Goal: Obtain resource: Download file/media

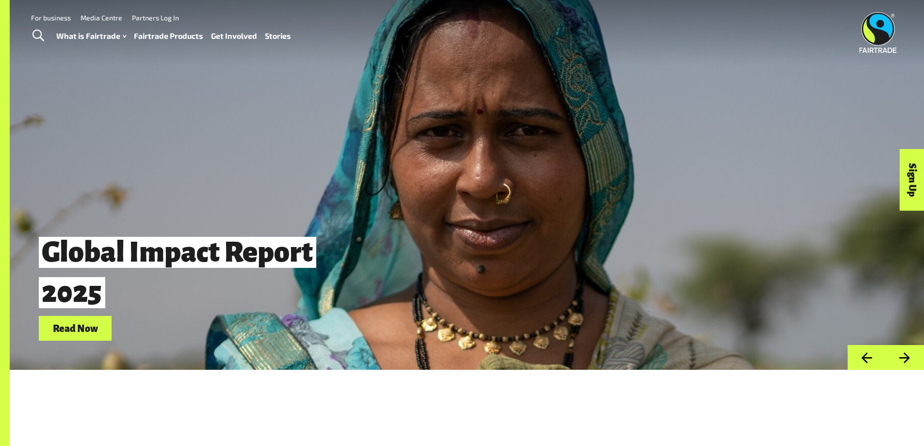
click at [167, 36] on link "Fairtrade Products" at bounding box center [168, 36] width 69 height 14
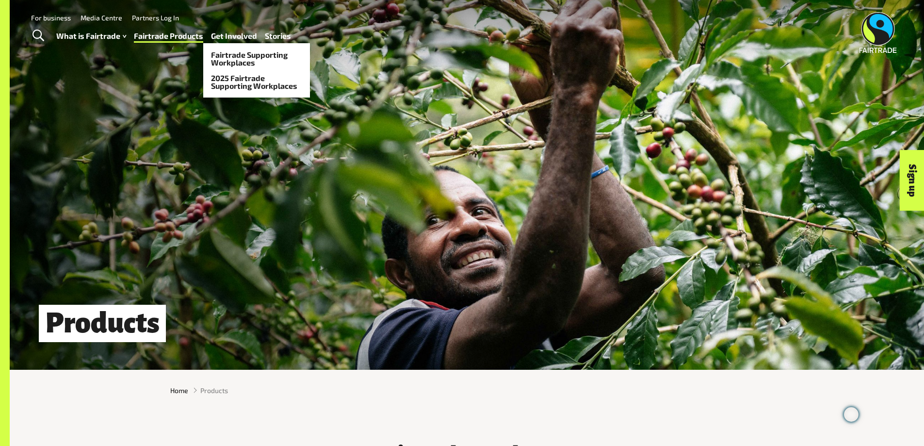
click at [239, 34] on link "Get Involved" at bounding box center [234, 36] width 46 height 14
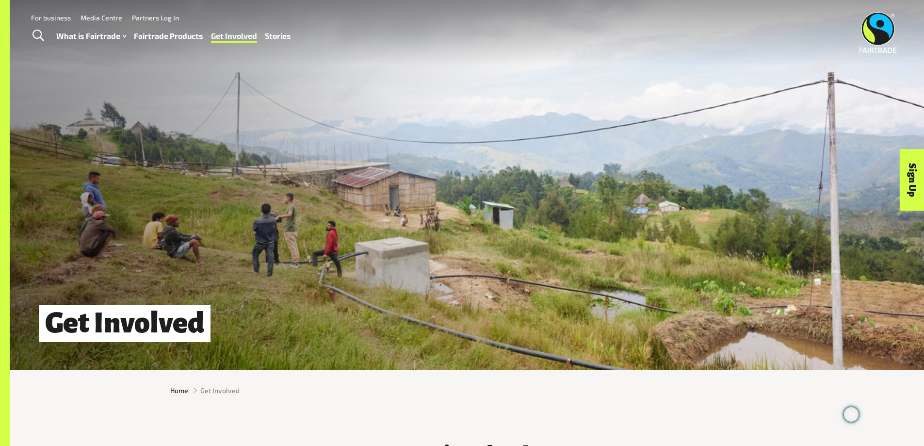
click at [101, 16] on link "Media Centre" at bounding box center [102, 18] width 42 height 8
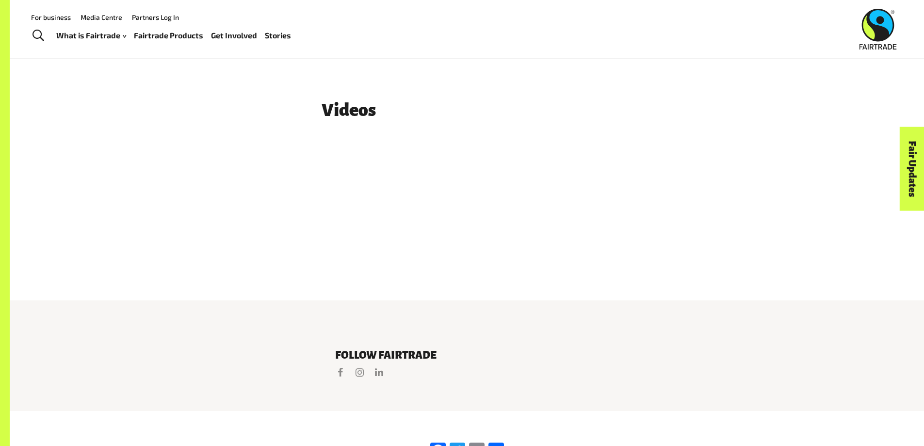
scroll to position [1552, 0]
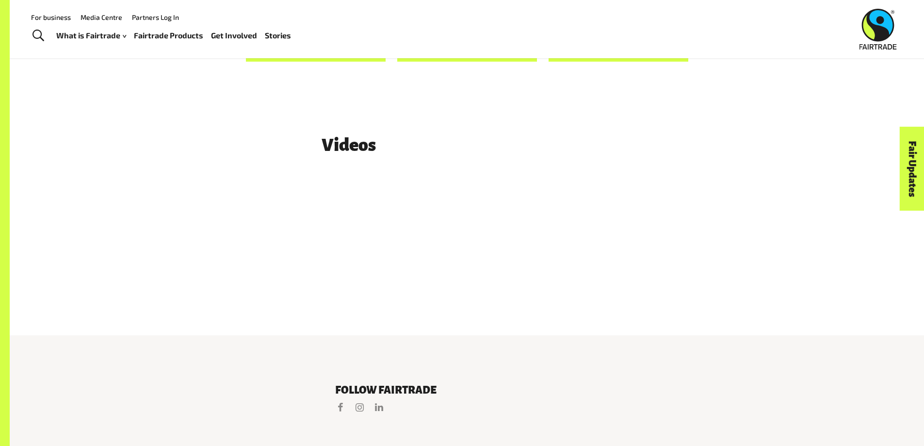
click at [165, 36] on link "Fairtrade Products" at bounding box center [168, 36] width 69 height 14
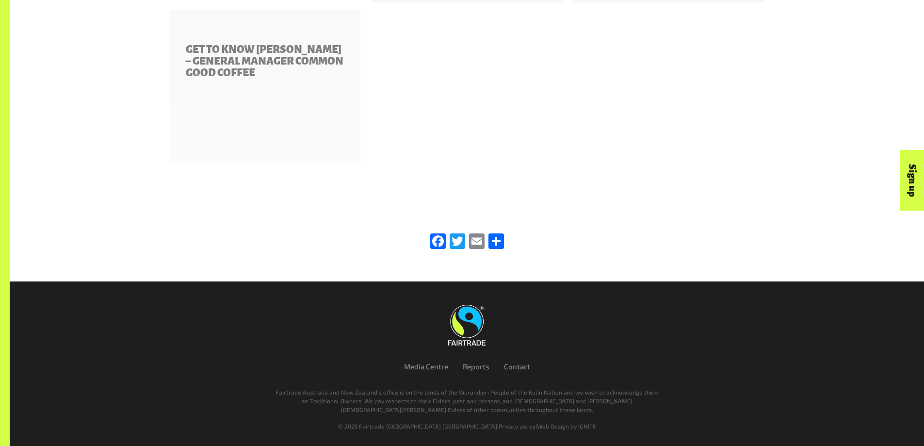
scroll to position [1504, 0]
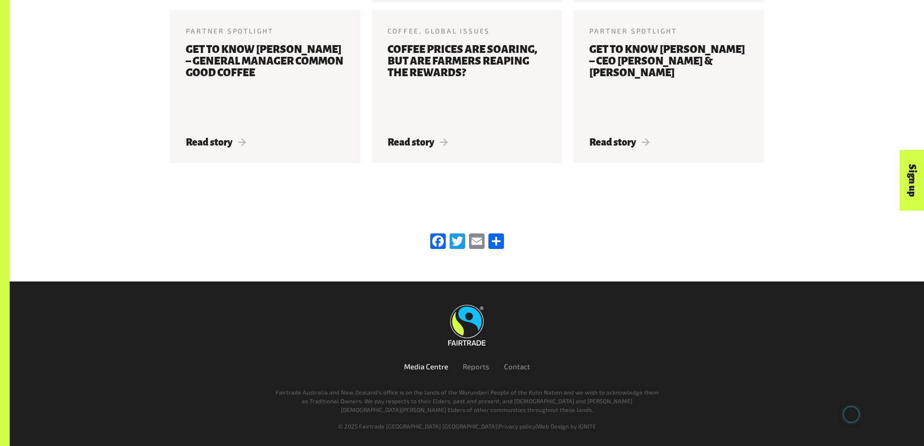
click at [427, 365] on link "Media Centre" at bounding box center [426, 366] width 44 height 9
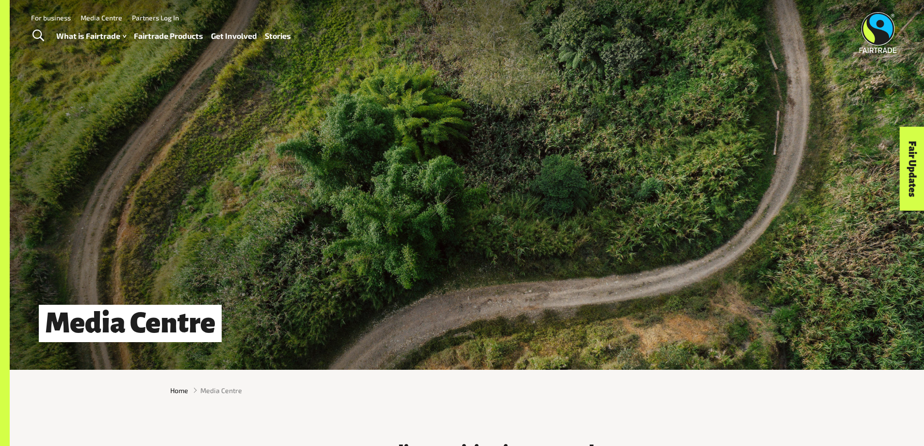
click at [280, 33] on link "Stories" at bounding box center [278, 36] width 26 height 14
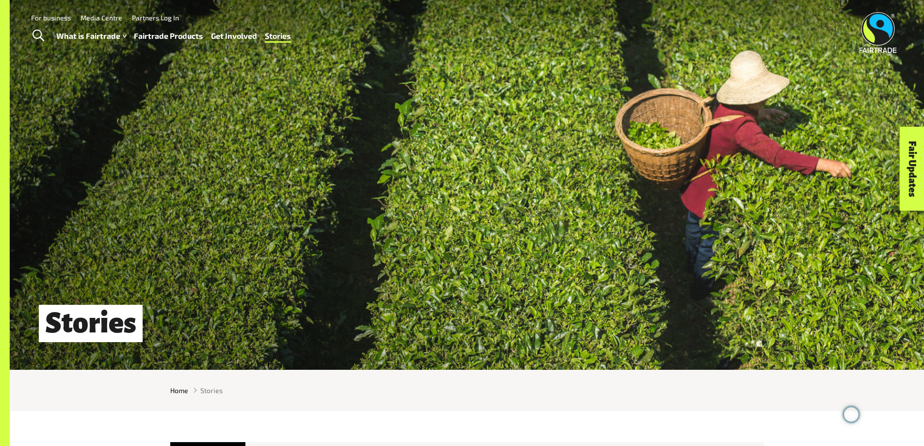
click at [878, 25] on img at bounding box center [878, 32] width 37 height 41
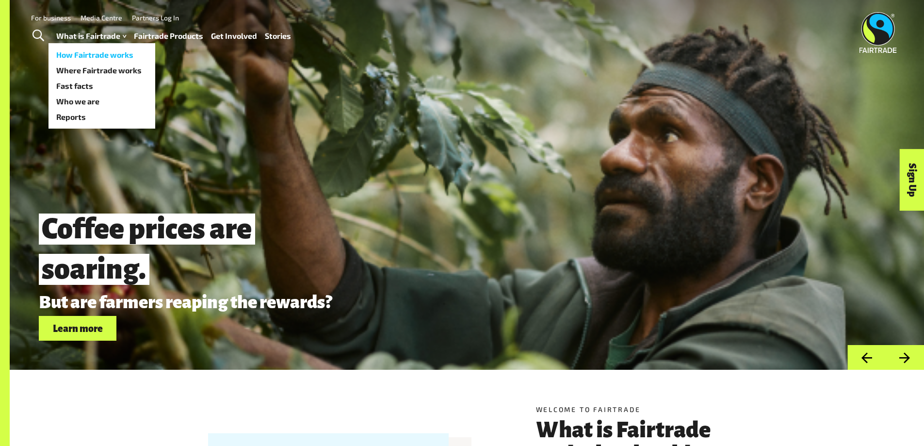
click at [85, 53] on link "How Fairtrade works" at bounding box center [102, 55] width 107 height 16
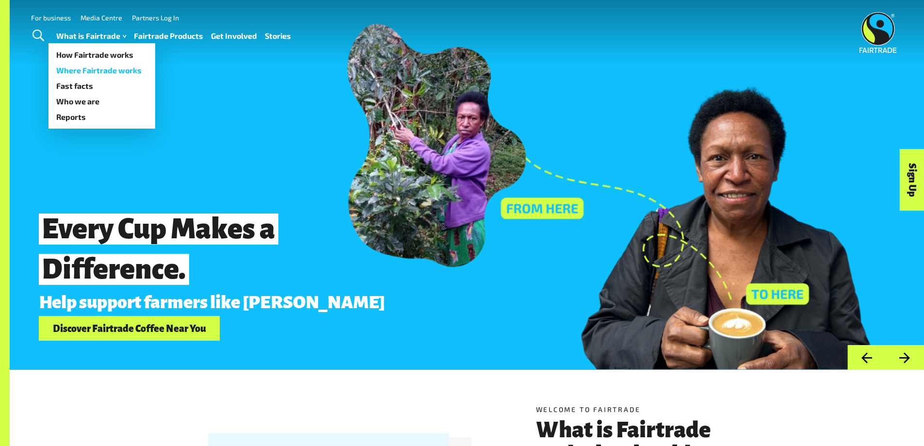
click at [92, 68] on link "Where Fairtrade works" at bounding box center [102, 71] width 107 height 16
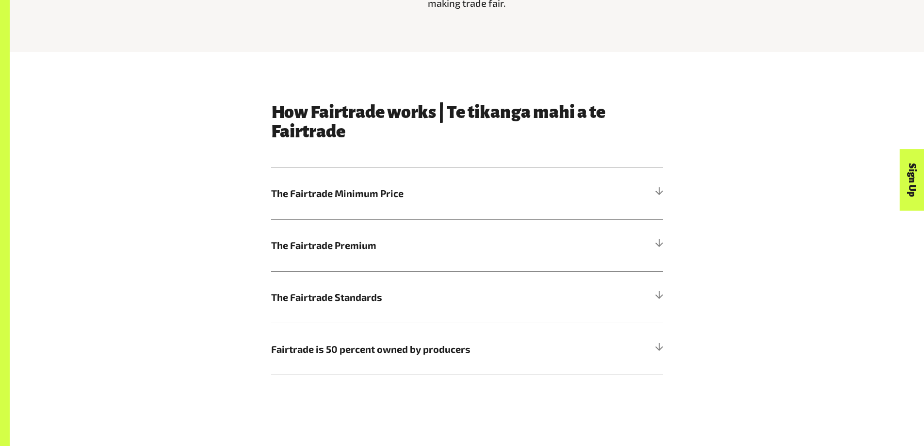
scroll to position [534, 0]
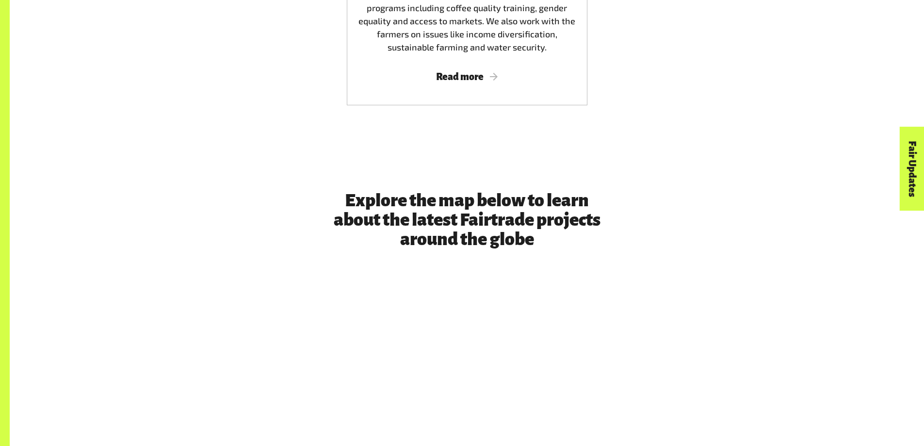
scroll to position [2257, 0]
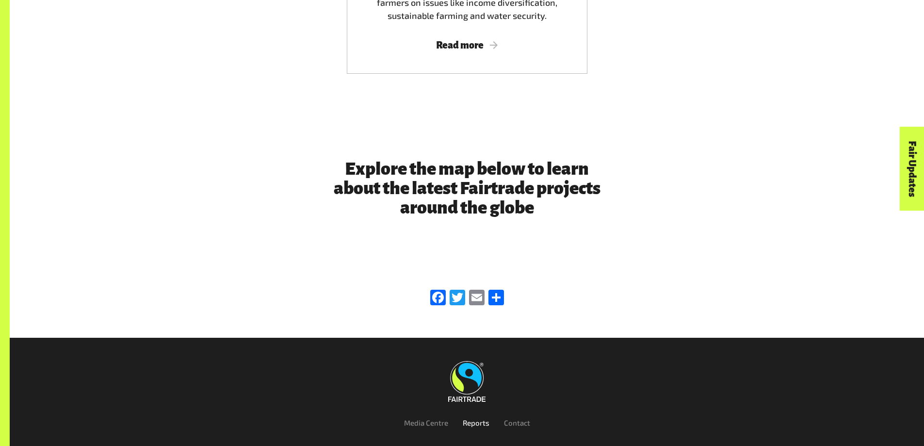
click at [473, 418] on link "Reports" at bounding box center [476, 422] width 27 height 9
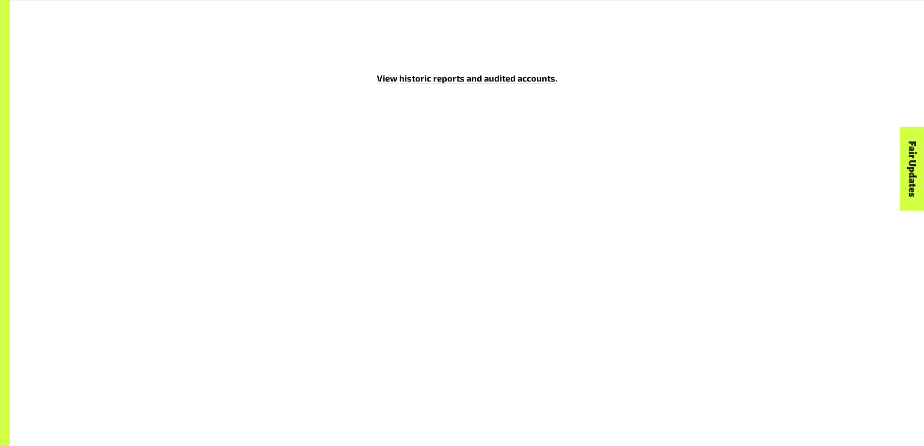
scroll to position [4609, 0]
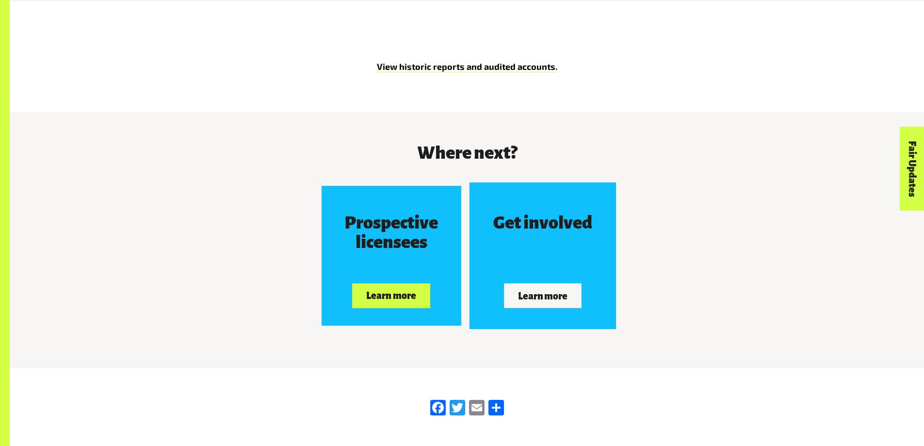
click at [538, 283] on button "Learn more" at bounding box center [543, 295] width 78 height 24
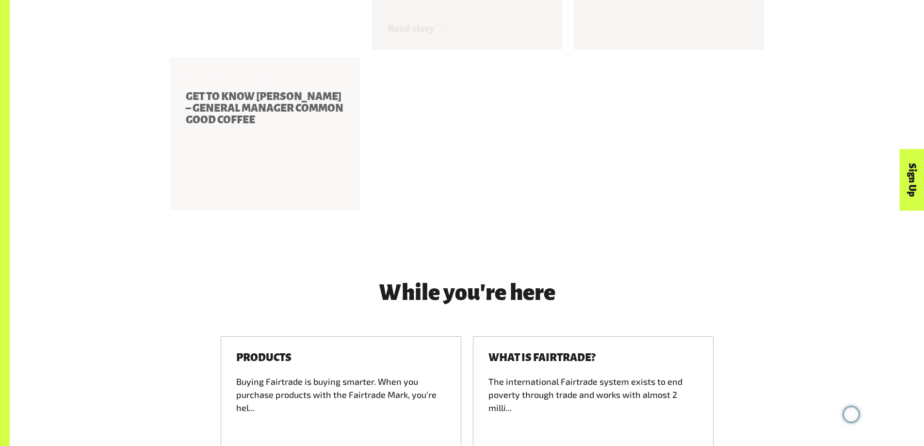
scroll to position [2523, 0]
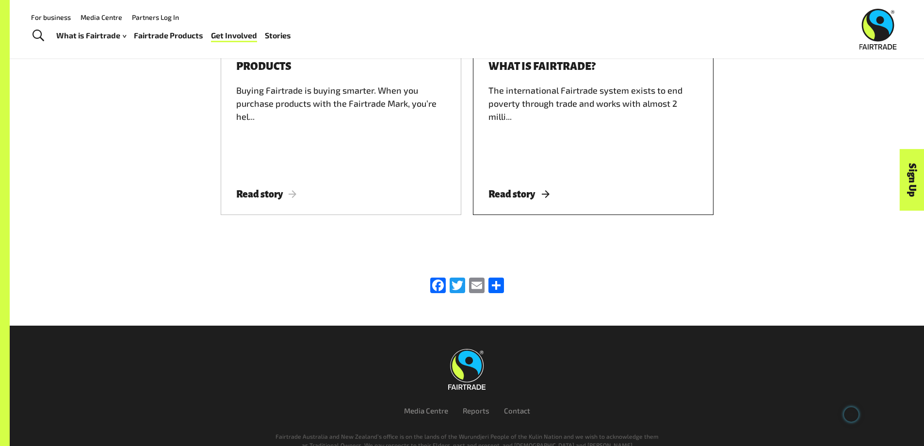
click at [528, 70] on h3 "What is Fairtrade?" at bounding box center [542, 67] width 107 height 12
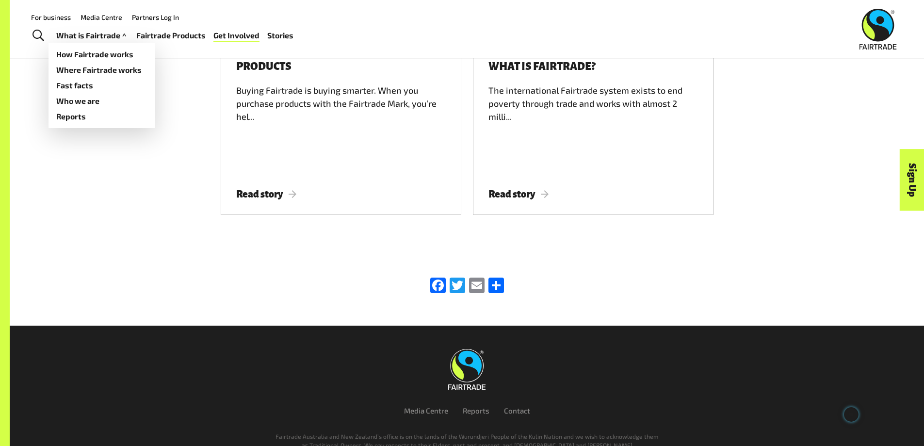
click at [102, 38] on link "What is Fairtrade" at bounding box center [92, 36] width 72 height 14
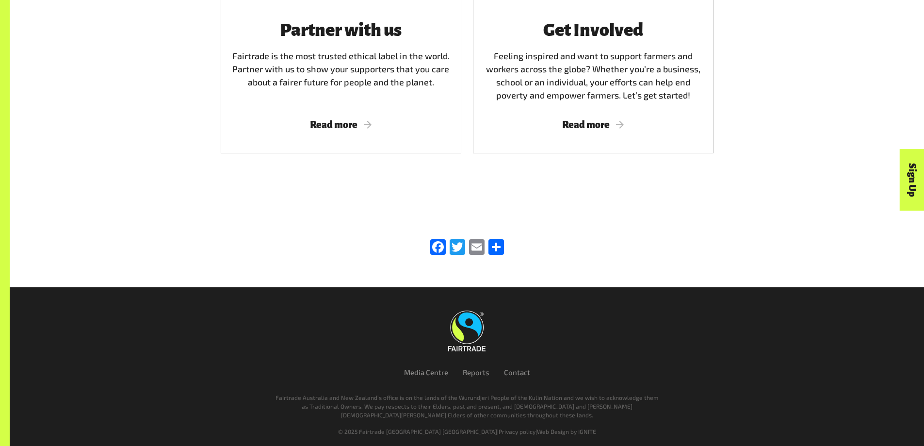
scroll to position [2740, 0]
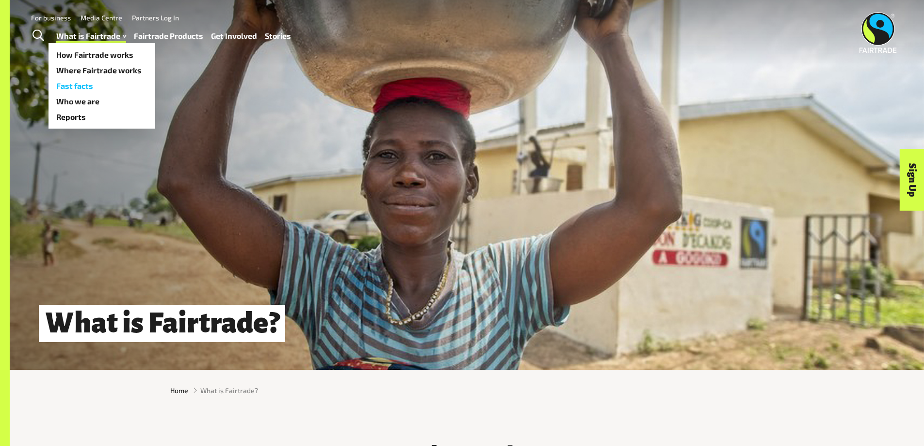
click at [80, 86] on link "Fast facts" at bounding box center [102, 86] width 107 height 16
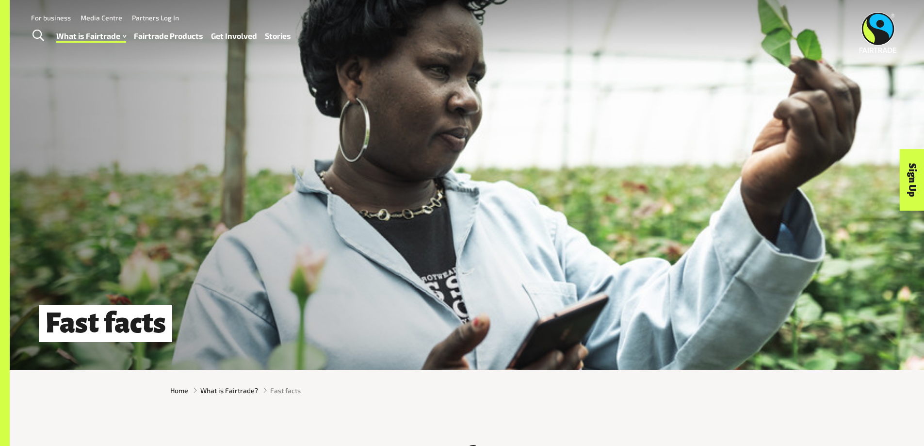
click at [87, 64] on div "Menu For business Media Centre Partners Log In What is Fairtrade How Fairtrade …" at bounding box center [462, 32] width 924 height 65
click at [37, 33] on span "Toggle Search" at bounding box center [39, 36] width 12 height 13
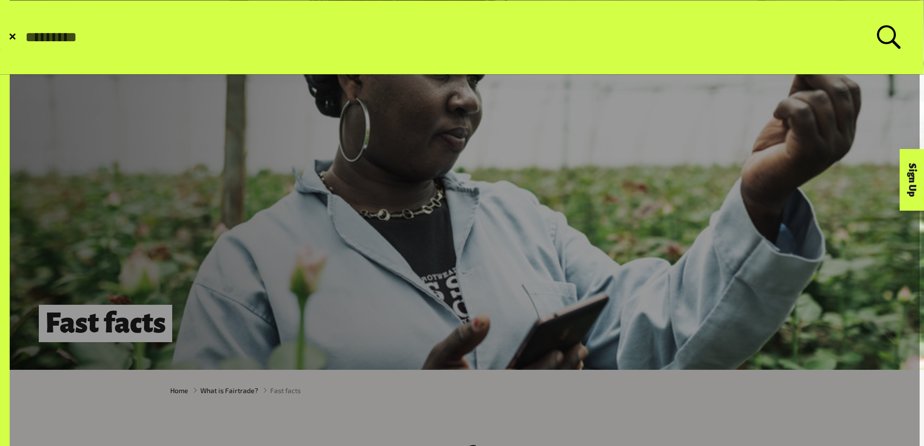
click at [37, 33] on input "Search for:" at bounding box center [450, 37] width 853 height 16
type input "*****"
click at [24, 37] on button "Submit Search" at bounding box center [24, 37] width 0 height 0
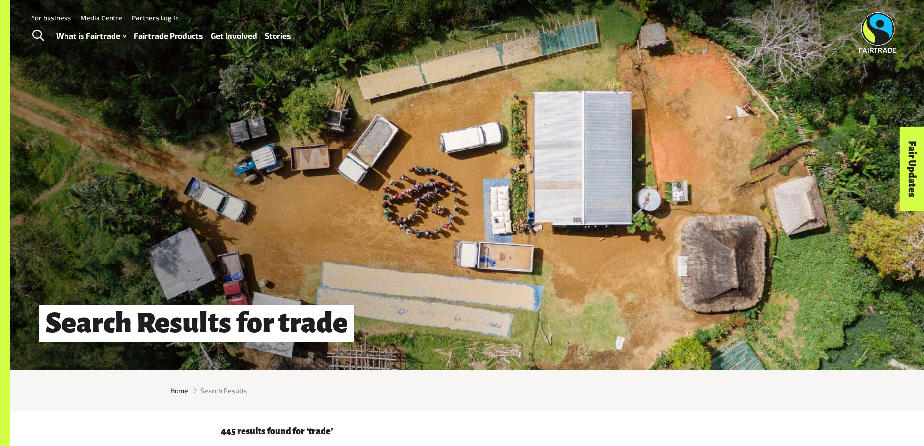
click at [36, 34] on span "Toggle Search" at bounding box center [39, 36] width 12 height 13
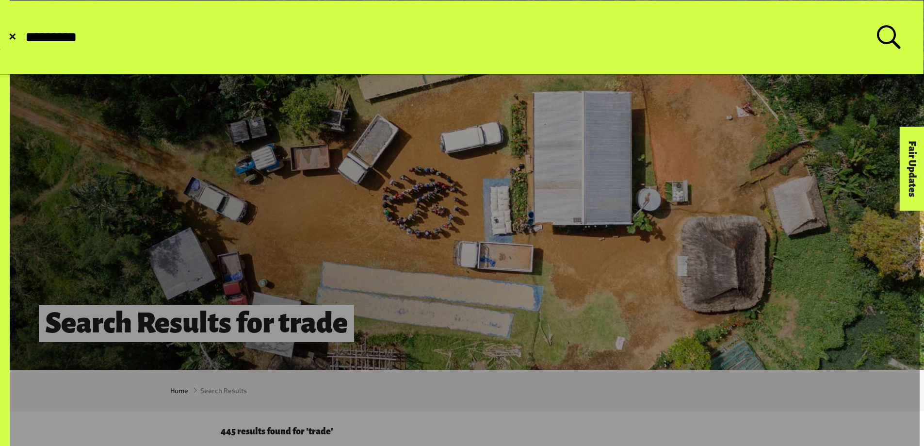
type input "*********"
click at [24, 37] on button "Submit Search" at bounding box center [24, 37] width 0 height 0
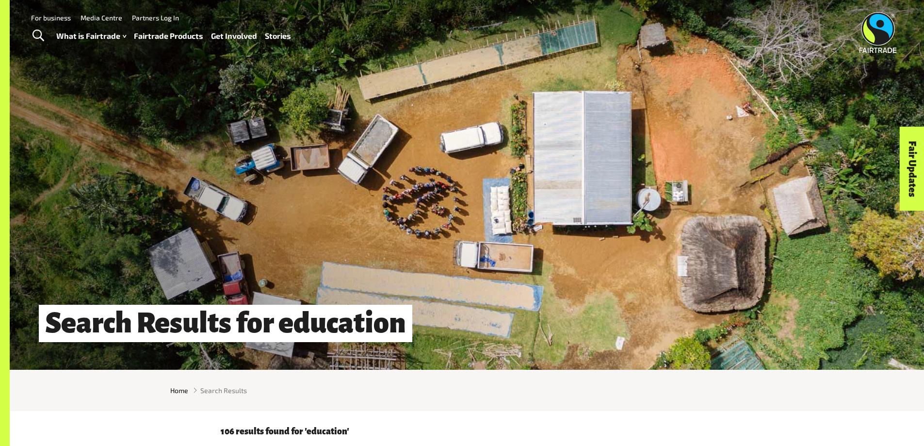
click at [276, 38] on link "Stories" at bounding box center [278, 36] width 26 height 14
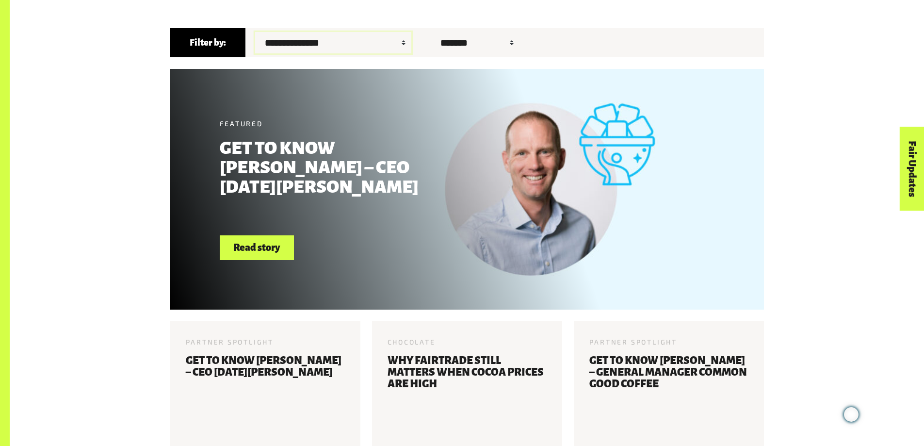
click at [326, 48] on select "**********" at bounding box center [333, 42] width 156 height 21
click at [445, 44] on select "******* ****** ******" at bounding box center [475, 42] width 89 height 21
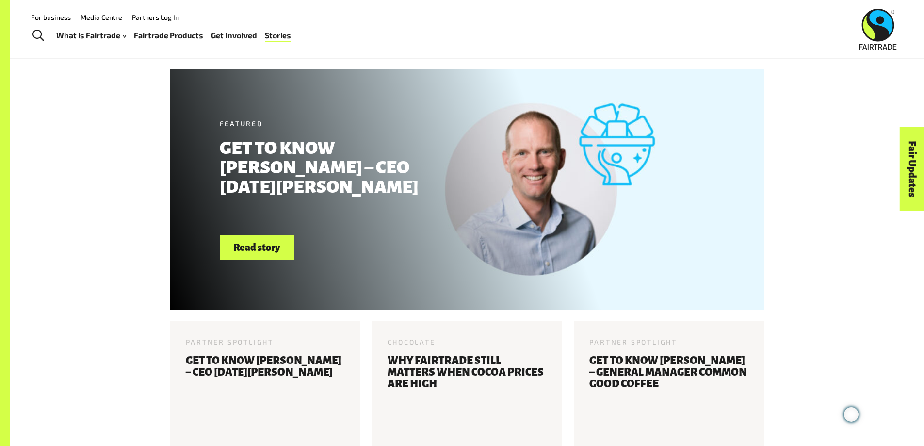
click at [751, 147] on div at bounding box center [467, 189] width 594 height 241
click at [35, 36] on span "Toggle Search" at bounding box center [39, 36] width 12 height 13
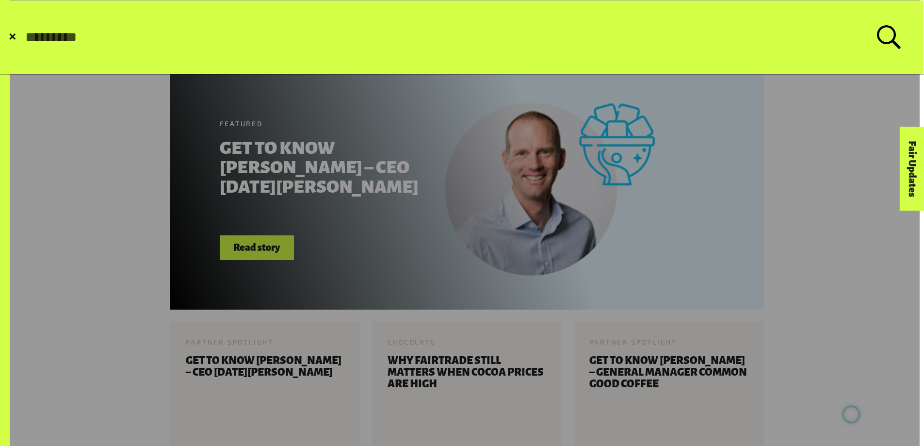
click at [47, 36] on input "Search for:" at bounding box center [450, 37] width 853 height 16
type input "**********"
click at [24, 37] on button "Submit Search" at bounding box center [24, 37] width 0 height 0
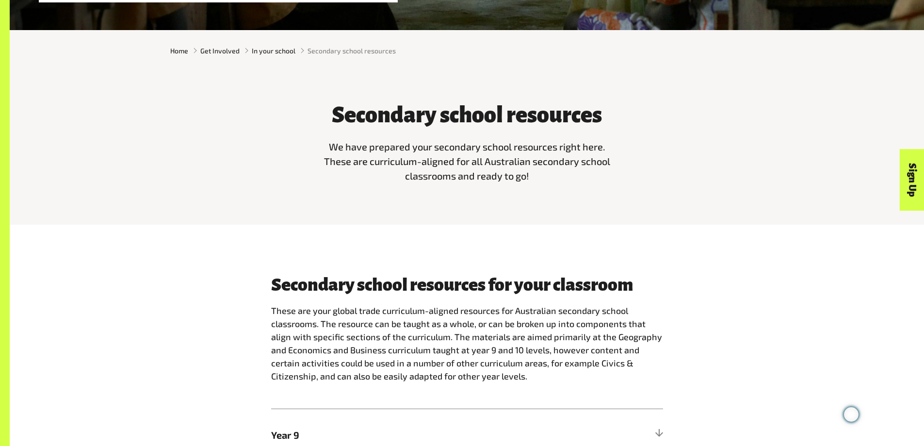
scroll to position [582, 0]
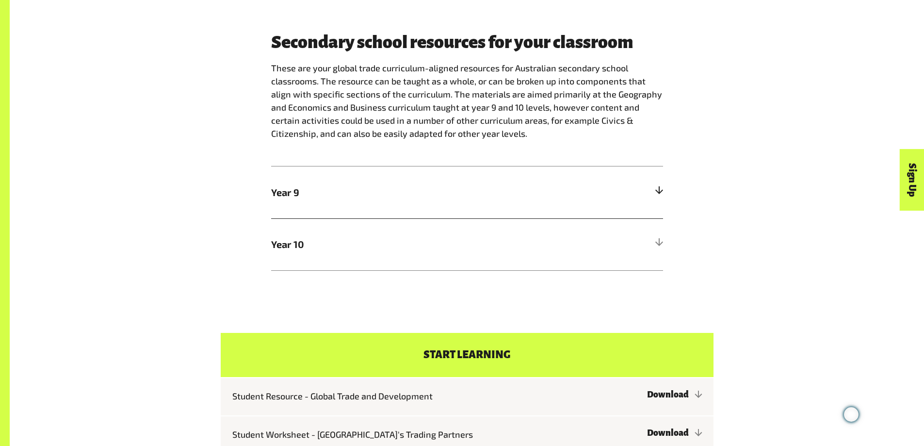
click at [659, 194] on div at bounding box center [658, 192] width 9 height 9
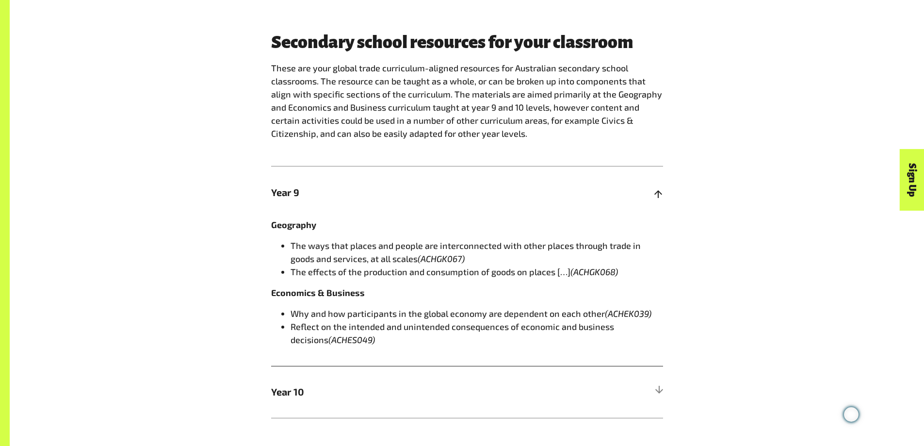
click at [534, 248] on span "The ways that places and people are interconnected with other places through tr…" at bounding box center [466, 252] width 350 height 24
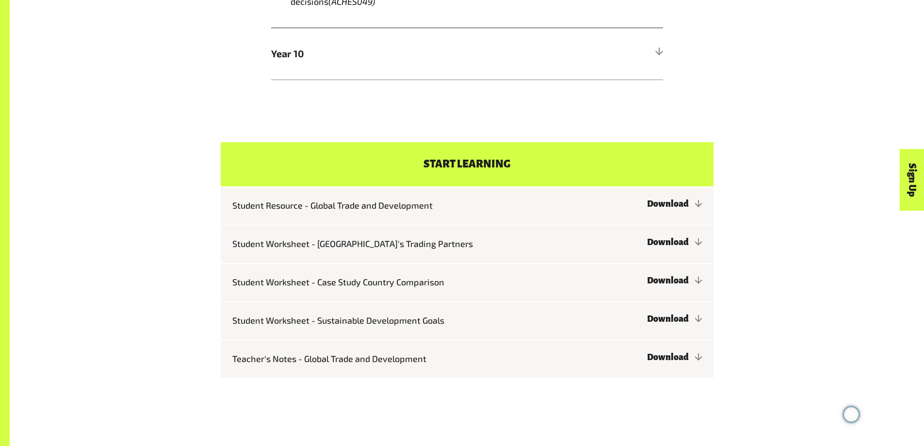
scroll to position [922, 0]
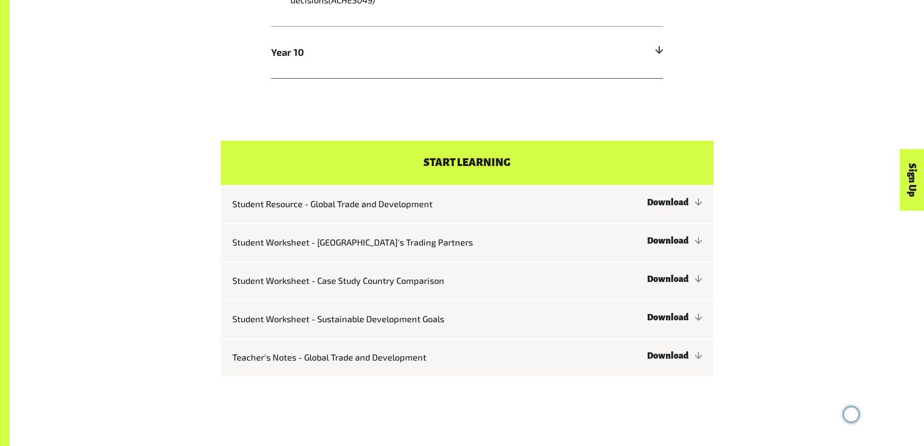
click at [662, 50] on div at bounding box center [658, 52] width 9 height 9
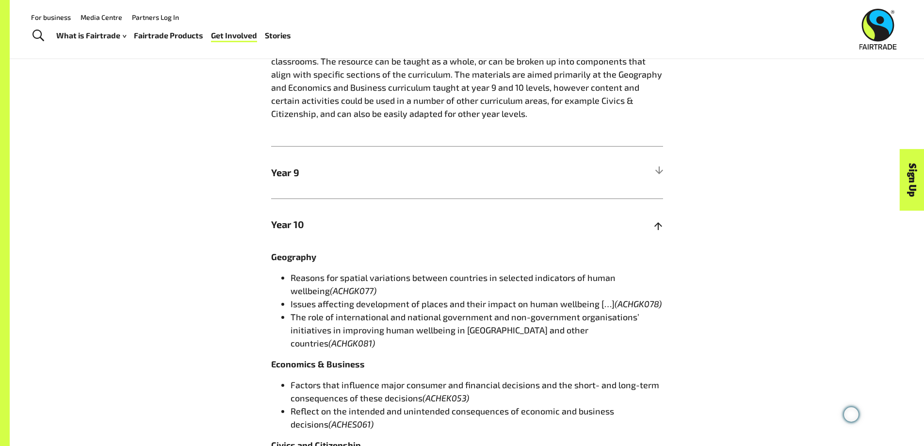
scroll to position [582, 0]
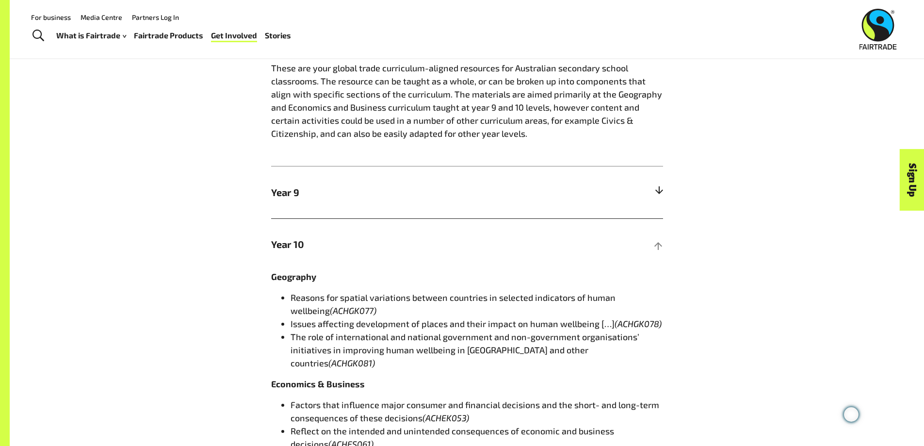
click at [297, 191] on span "Year 9" at bounding box center [418, 192] width 294 height 15
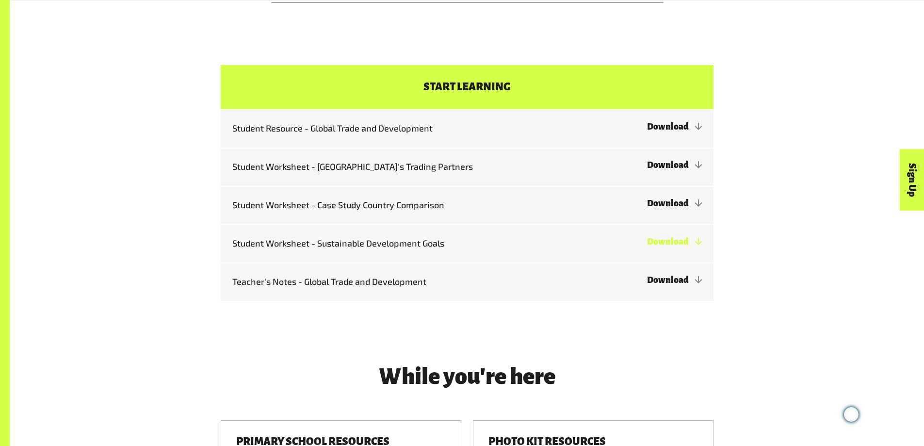
scroll to position [1067, 0]
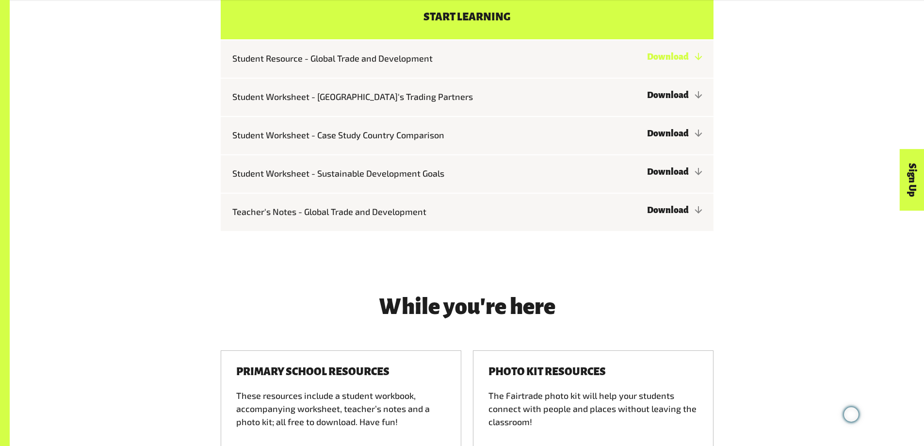
click at [677, 60] on link "Download" at bounding box center [674, 57] width 55 height 10
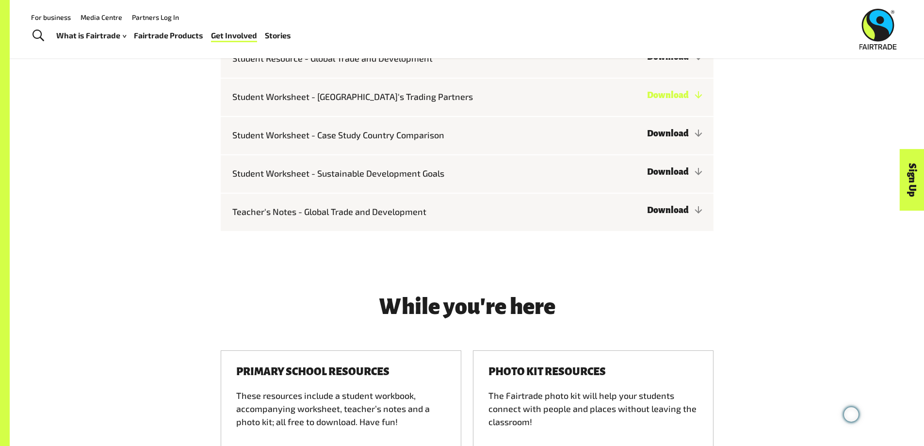
click at [677, 94] on link "Download" at bounding box center [674, 95] width 55 height 10
click at [676, 133] on link "Download" at bounding box center [674, 134] width 55 height 10
click at [667, 174] on link "Download" at bounding box center [674, 172] width 55 height 10
click at [675, 211] on link "Download" at bounding box center [674, 210] width 55 height 10
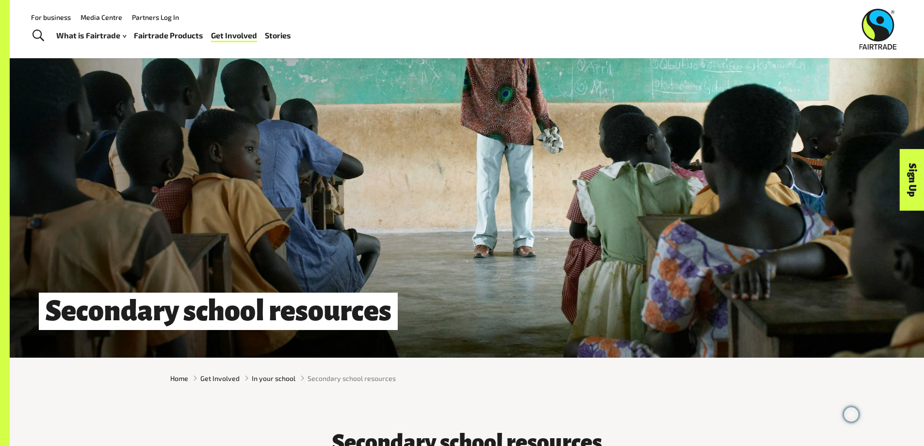
scroll to position [0, 0]
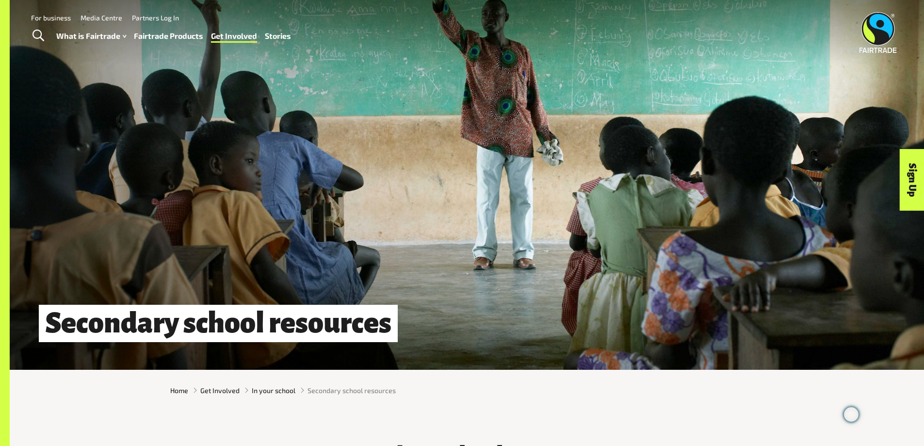
click at [284, 34] on link "Stories" at bounding box center [278, 36] width 26 height 14
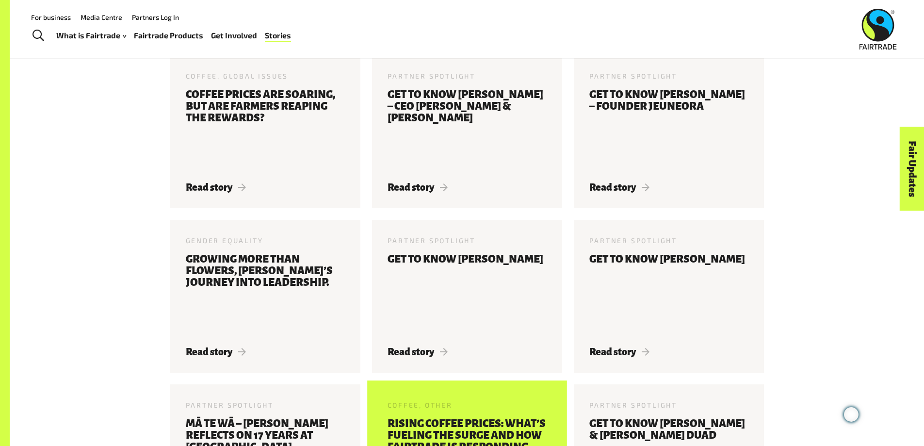
scroll to position [608, 0]
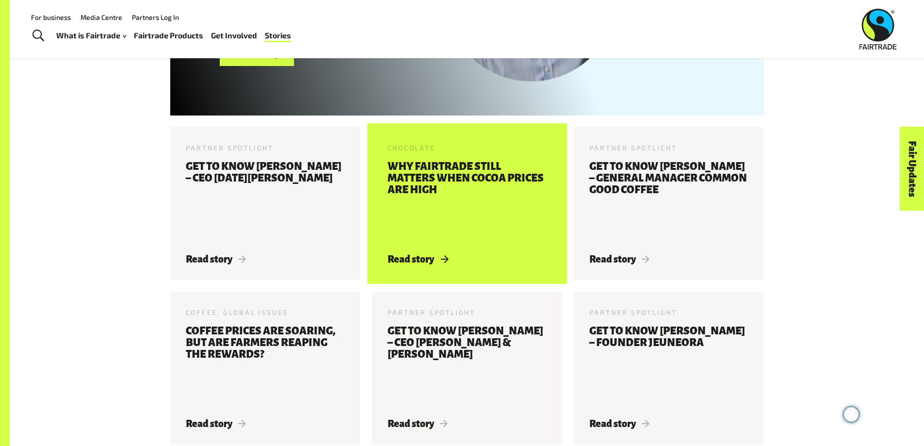
click at [466, 174] on h3 "Why Fairtrade still matters when cocoa prices are high" at bounding box center [467, 201] width 159 height 81
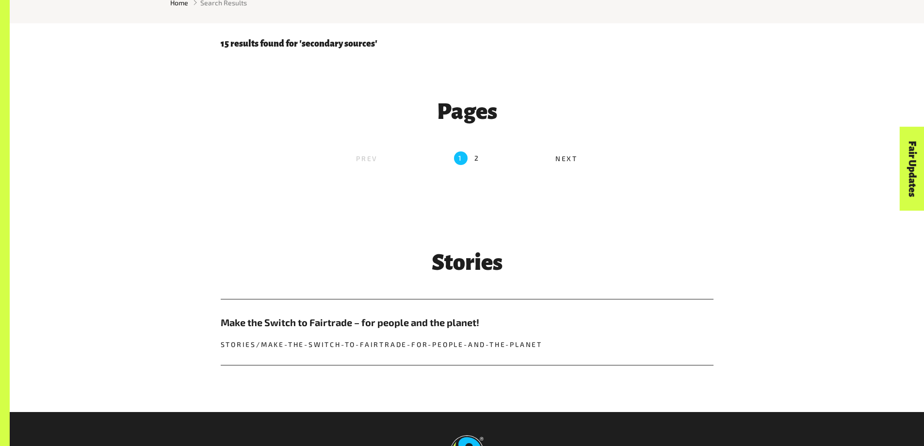
scroll to position [388, 0]
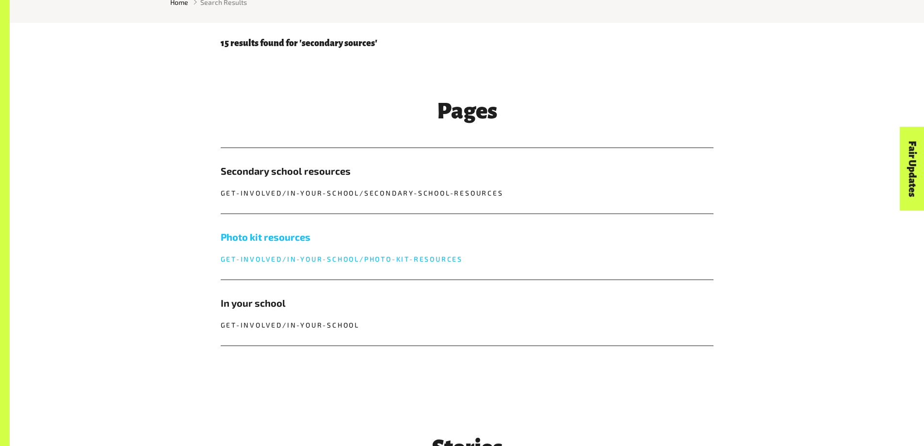
click at [274, 240] on h5 "Photo kit resources" at bounding box center [467, 236] width 493 height 15
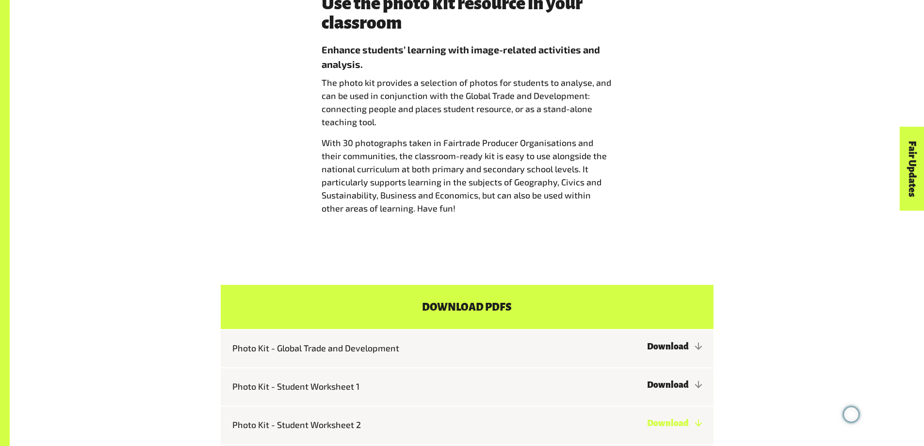
scroll to position [873, 0]
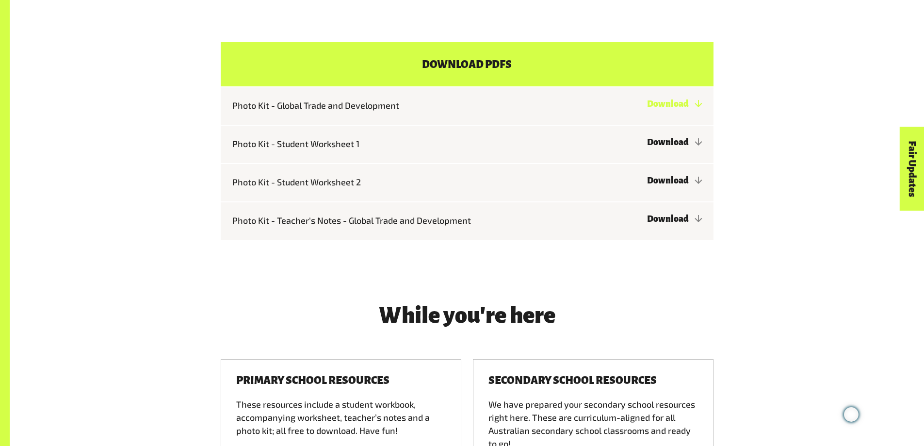
click at [670, 109] on link "Download" at bounding box center [674, 104] width 55 height 10
click at [679, 147] on link "Download" at bounding box center [674, 142] width 55 height 10
click at [683, 185] on link "Download" at bounding box center [674, 181] width 55 height 10
click at [667, 224] on link "Download" at bounding box center [674, 219] width 55 height 10
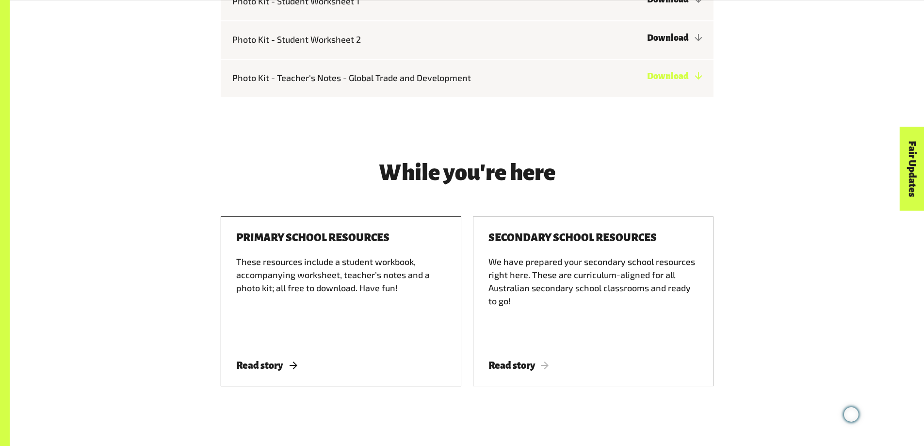
scroll to position [1067, 0]
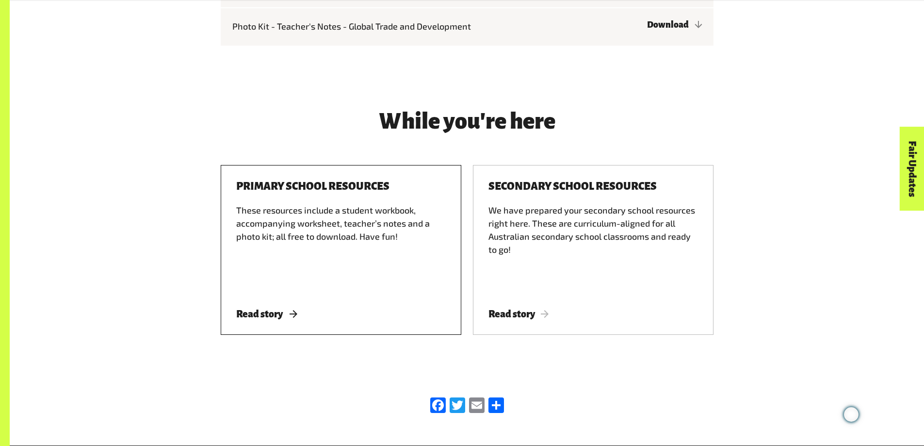
click at [293, 241] on div "These resources include a student workbook, accompanying worksheet, teacher’s n…" at bounding box center [341, 247] width 210 height 87
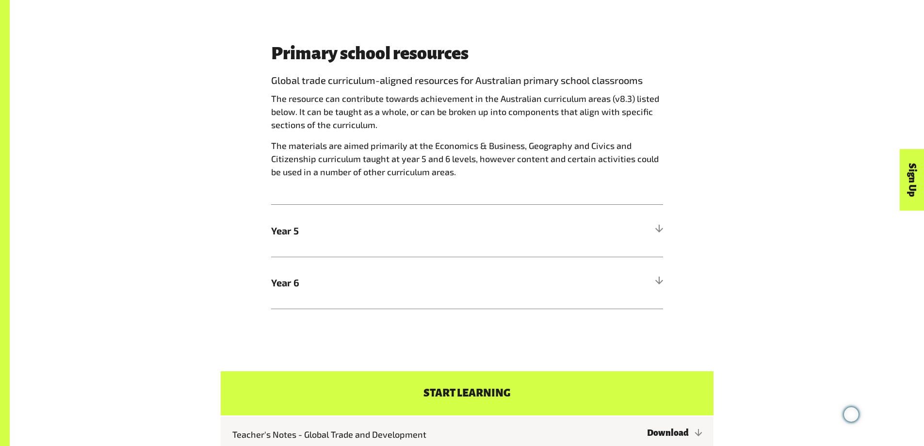
scroll to position [679, 0]
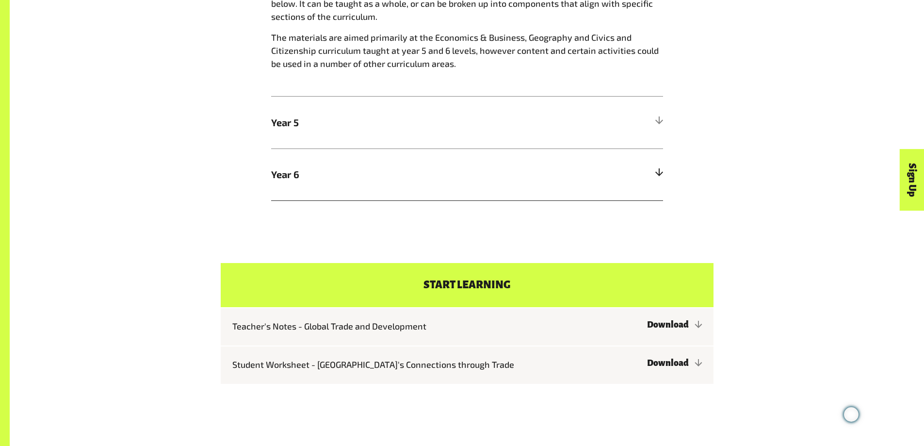
click at [656, 173] on div at bounding box center [658, 174] width 9 height 9
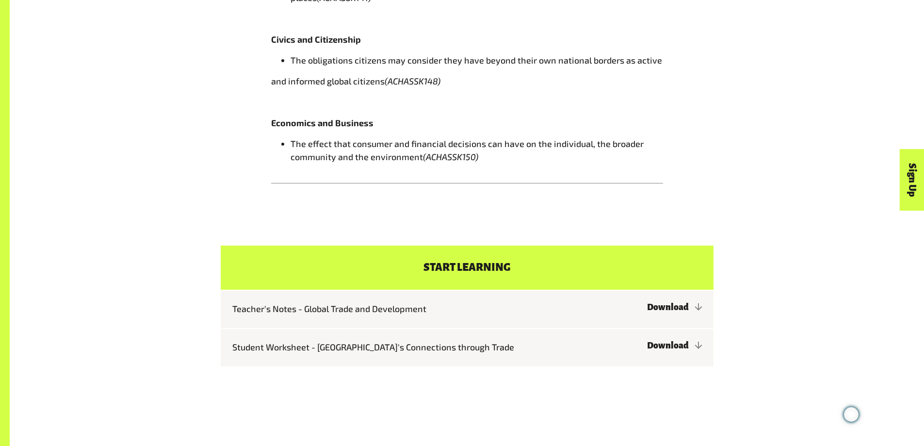
scroll to position [1067, 0]
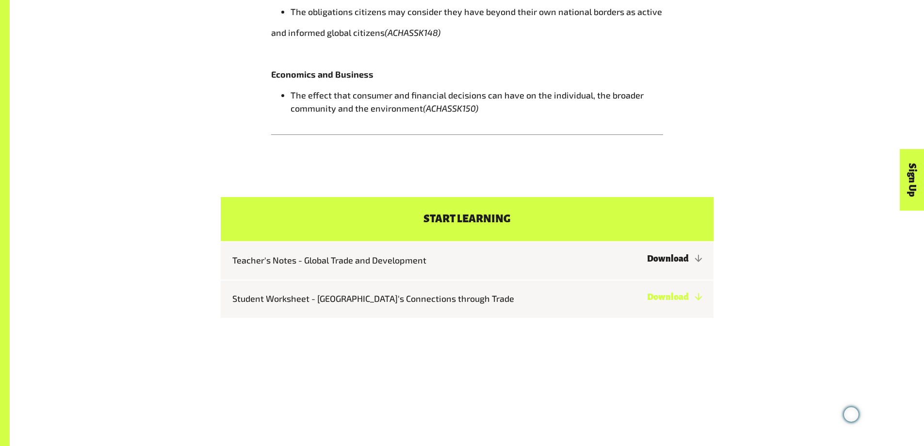
click at [676, 292] on link "Download" at bounding box center [674, 297] width 55 height 10
